Goal: Task Accomplishment & Management: Manage account settings

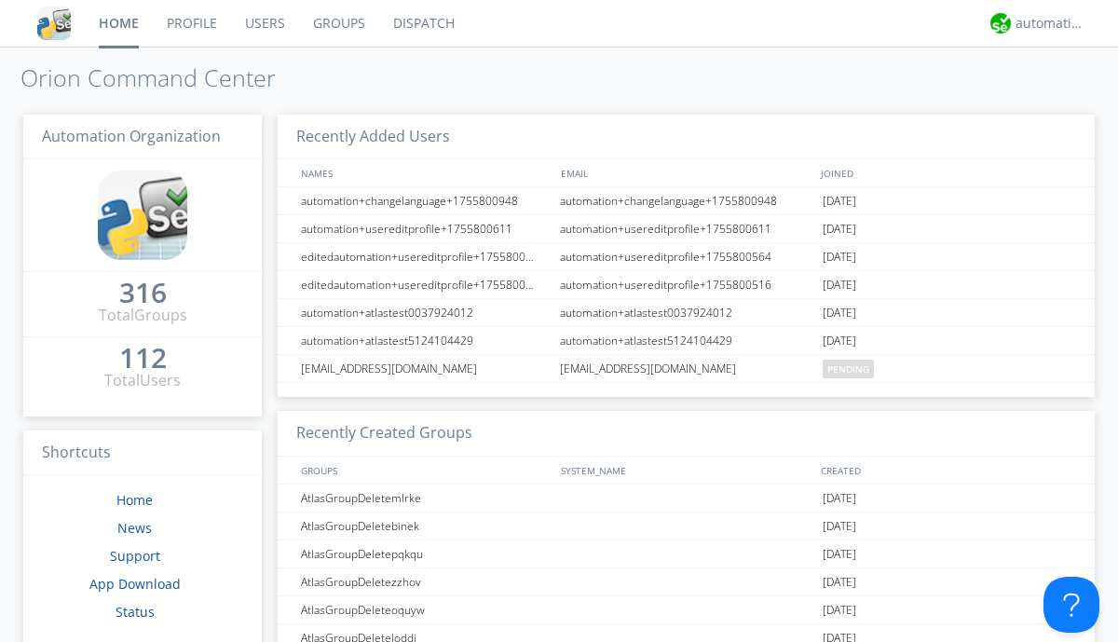
click at [264, 23] on link "Users" at bounding box center [265, 23] width 68 height 47
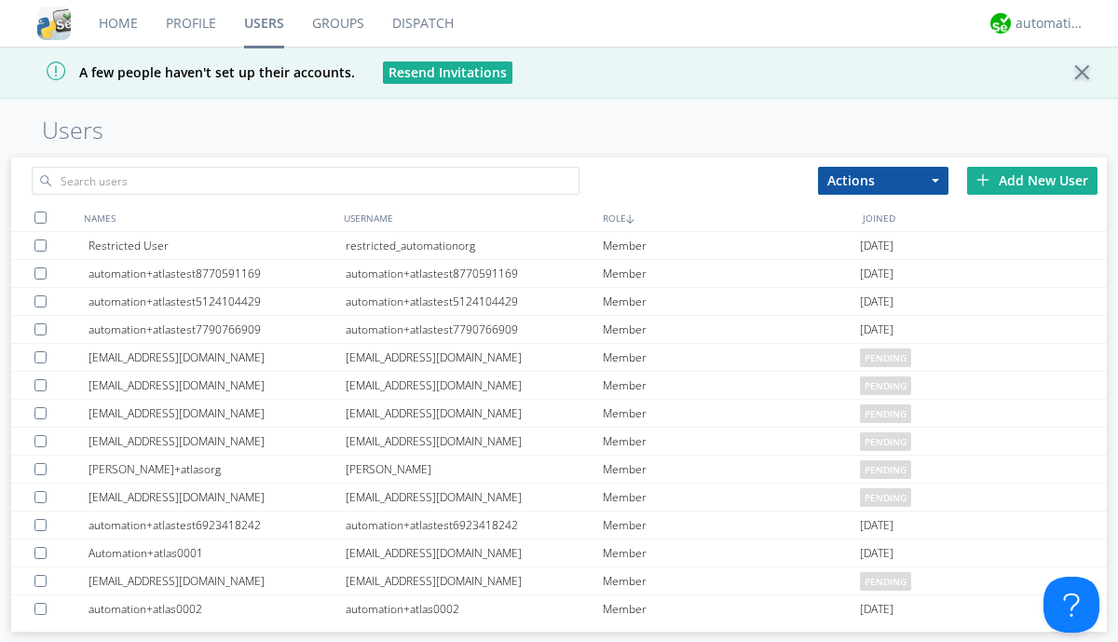
click at [1033, 180] on div "Add New User" at bounding box center [1032, 181] width 130 height 28
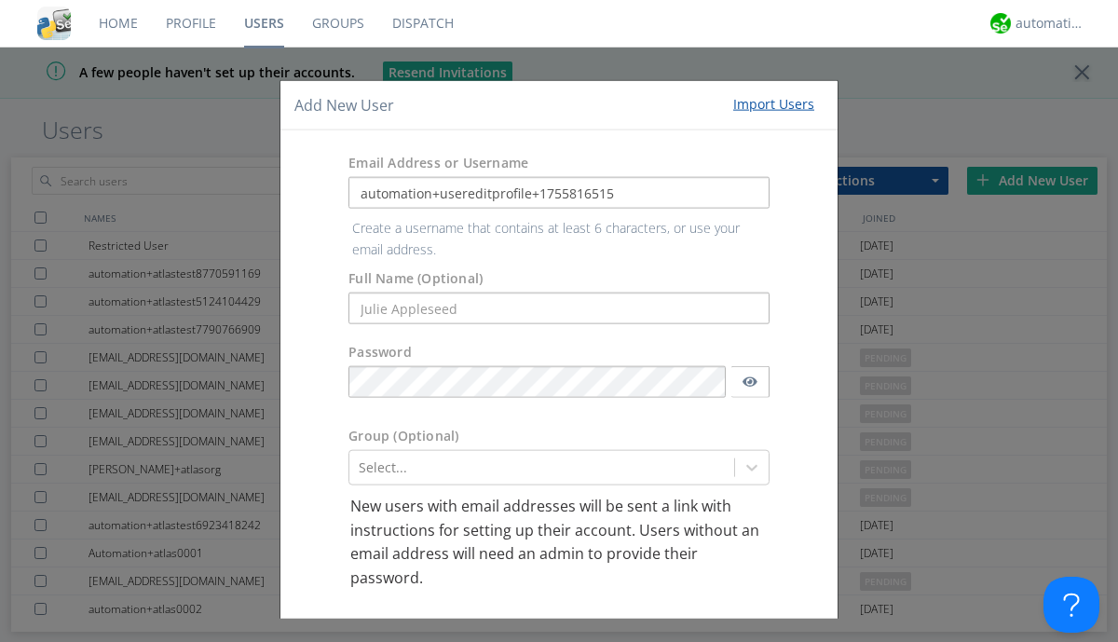
type input "automation+usereditprofile+1755816515"
click at [677, 622] on button "Create User Account" at bounding box center [684, 636] width 158 height 28
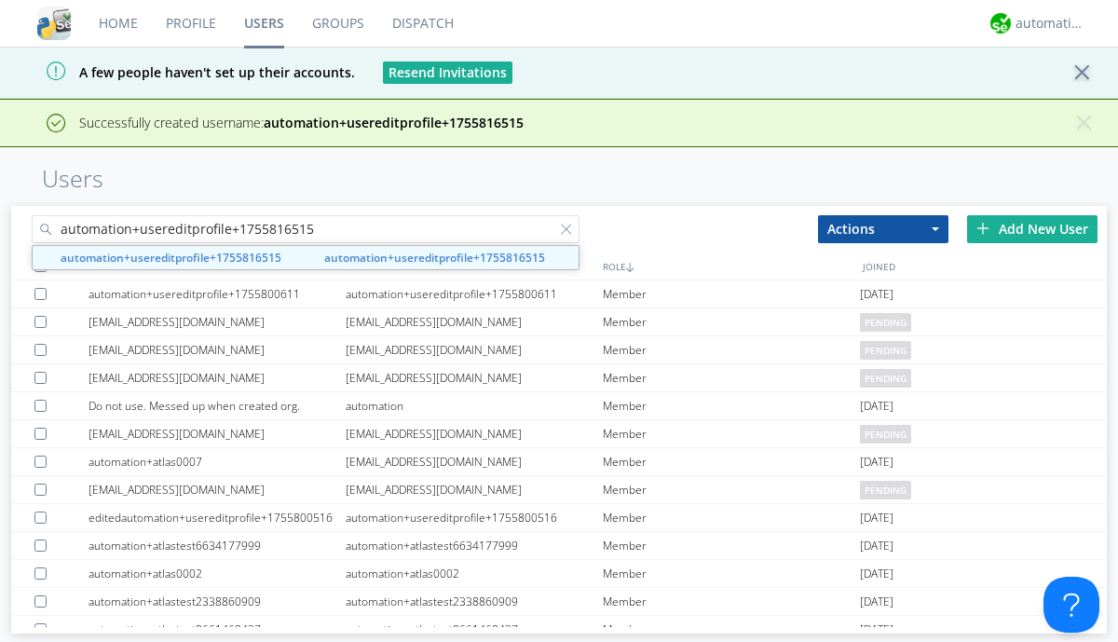
type input "automation+usereditprofile+1755816515"
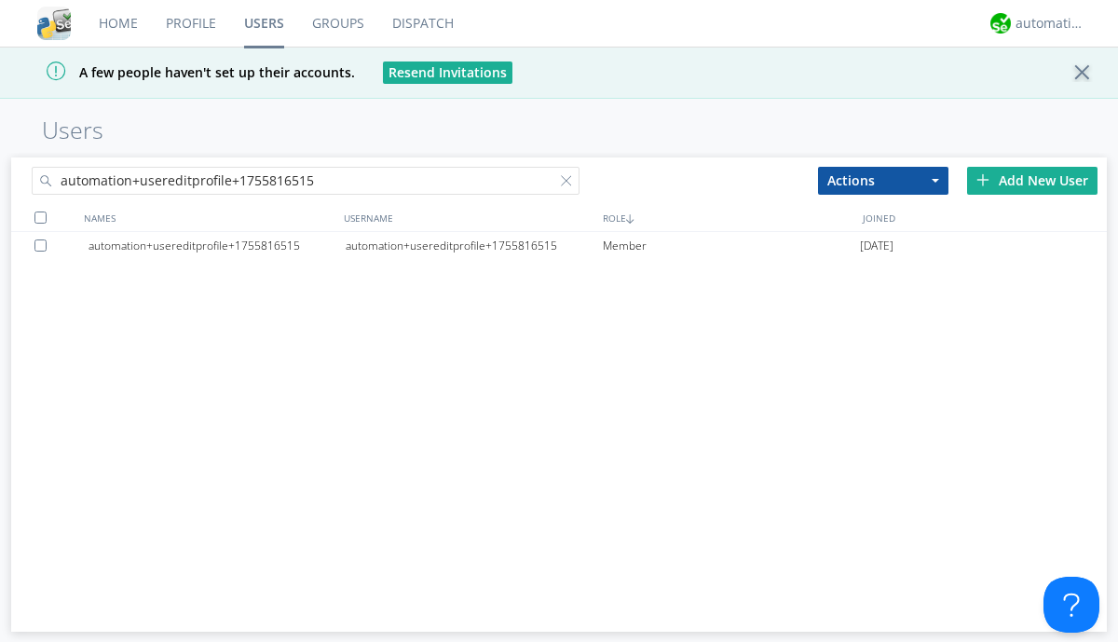
click at [473, 245] on div "automation+usereditprofile+1755816515" at bounding box center [474, 246] width 257 height 28
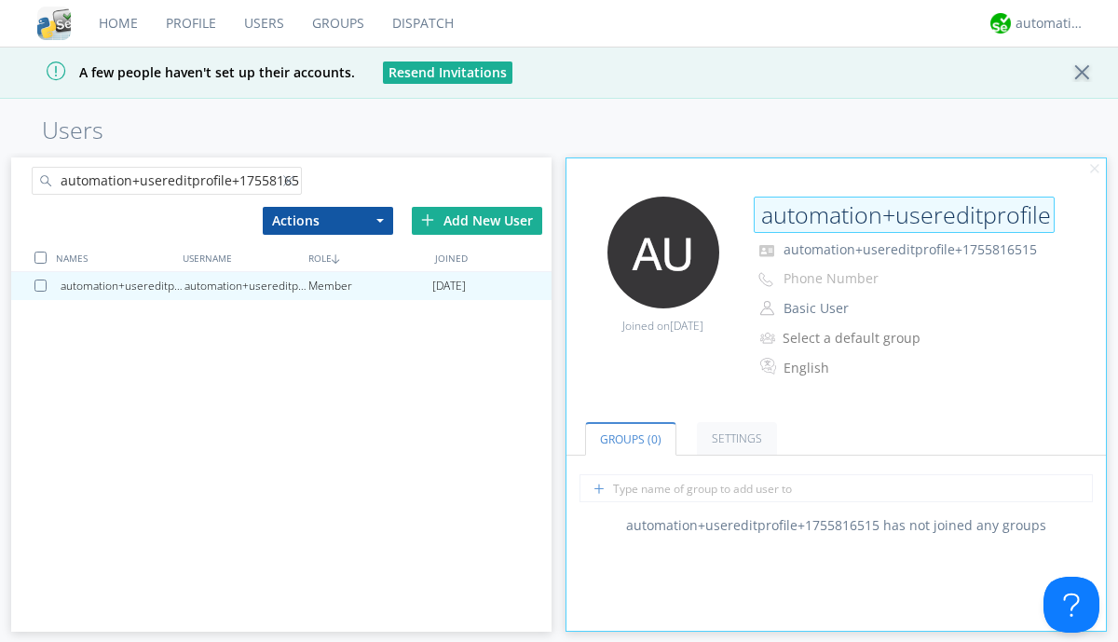
click at [904, 214] on input "automation+usereditprofile+1755816515" at bounding box center [904, 215] width 301 height 37
type input "editedautomation+usereditprofile+1755816515"
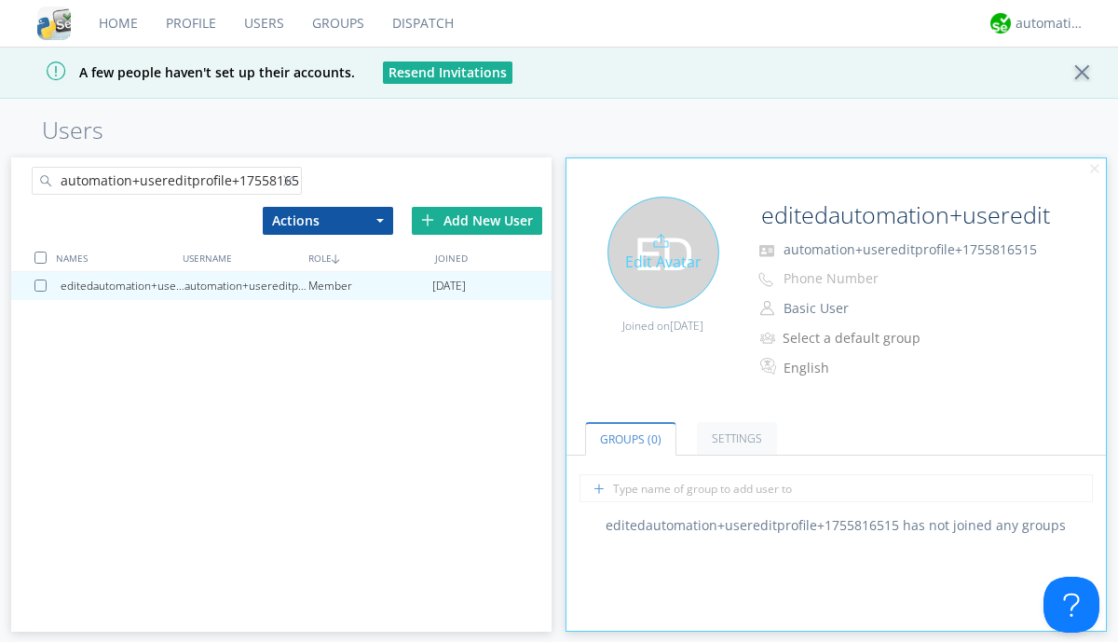
click at [663, 252] on div "Edit Avatar" at bounding box center [664, 253] width 112 height 112
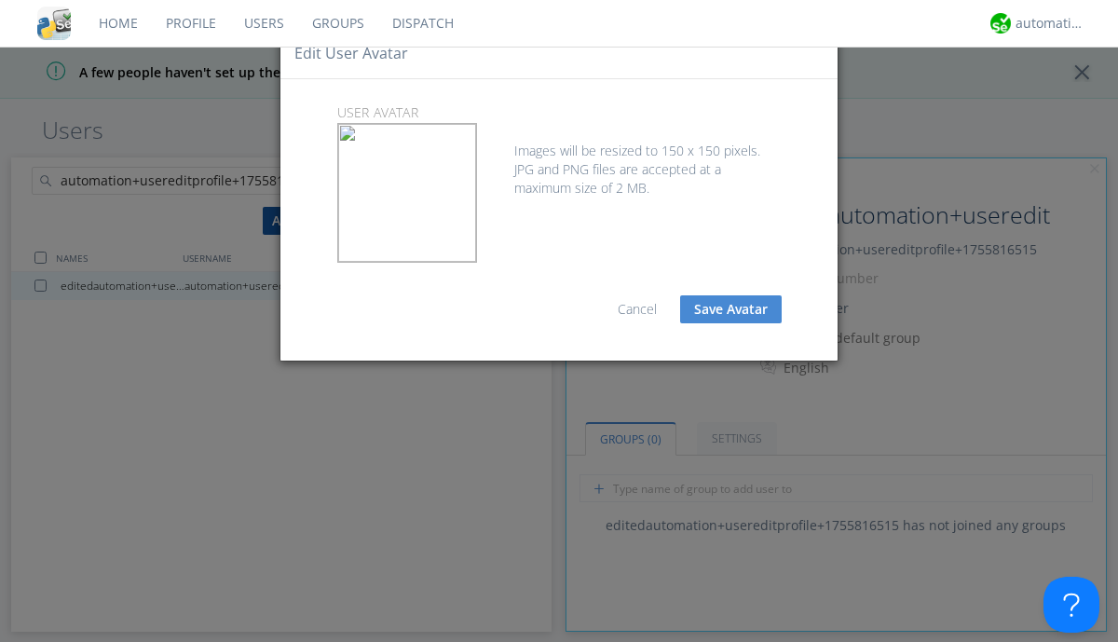
click at [731, 309] on button "Save Avatar" at bounding box center [731, 309] width 102 height 28
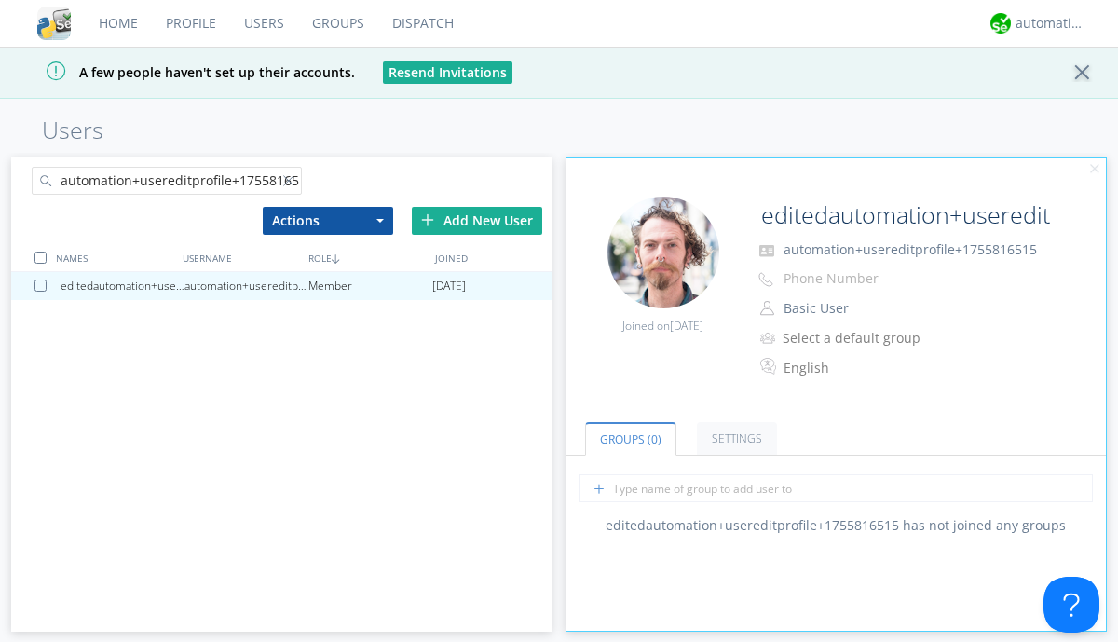
click at [292, 184] on div at bounding box center [292, 184] width 19 height 19
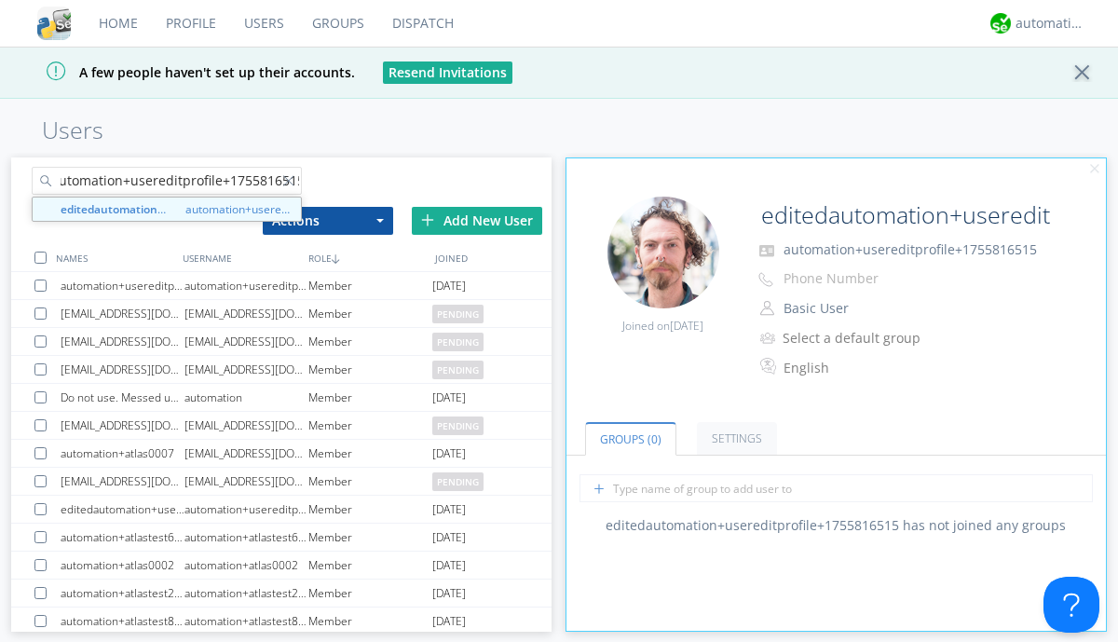
type input "editedautomation+usereditprofile+1755816515"
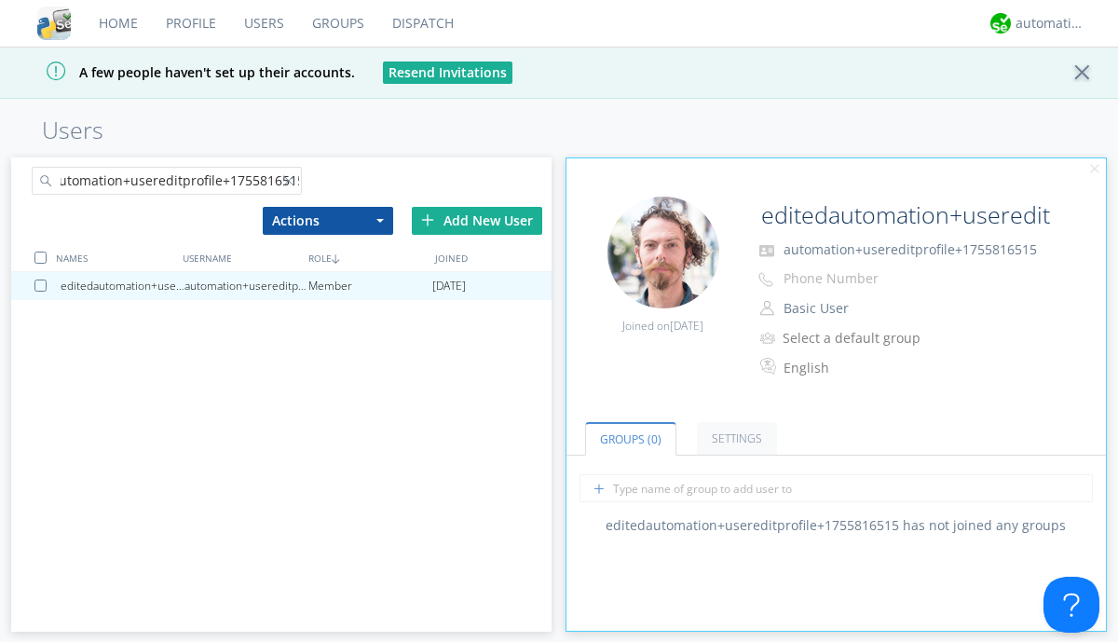
click at [40, 256] on div at bounding box center [40, 258] width 12 height 12
click at [327, 220] on button "Actions" at bounding box center [328, 221] width 130 height 28
click at [0, 0] on link "Delete User" at bounding box center [0, 0] width 0 height 0
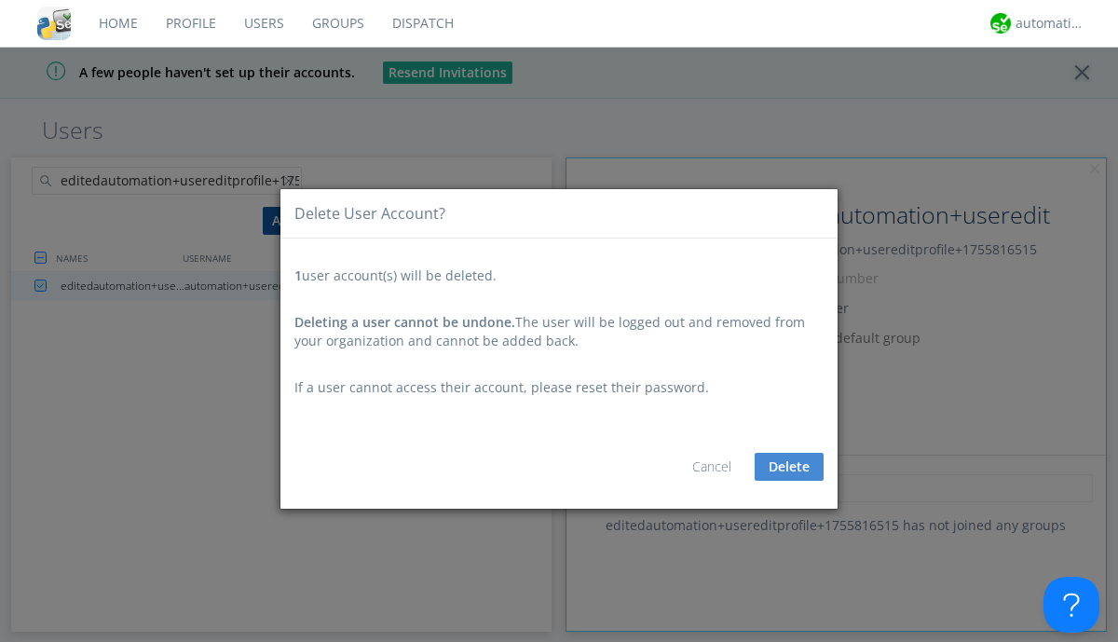
click at [789, 467] on button "Delete" at bounding box center [789, 467] width 69 height 28
